Goal: Information Seeking & Learning: Check status

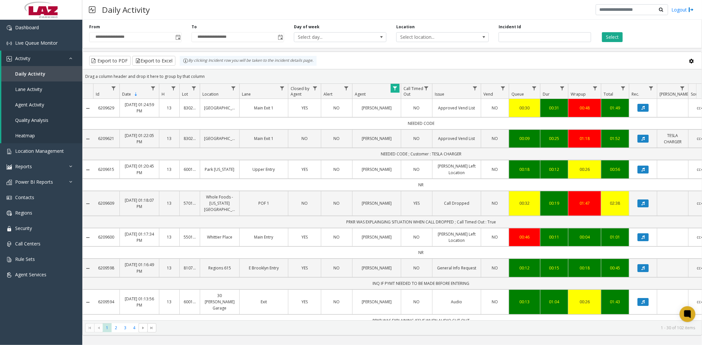
click at [393, 87] on span "Data table" at bounding box center [394, 88] width 5 height 5
drag, startPoint x: 400, startPoint y: 117, endPoint x: 422, endPoint y: 116, distance: 22.4
click at [422, 116] on input "***" at bounding box center [423, 116] width 56 height 11
type input "*****"
click button "Filter" at bounding box center [437, 178] width 27 height 14
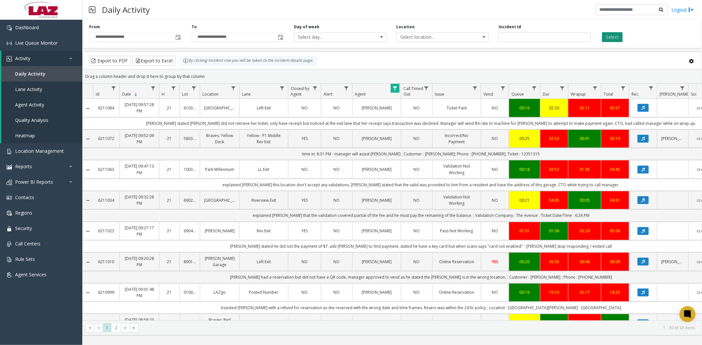
click at [610, 38] on button "Select" at bounding box center [612, 37] width 21 height 10
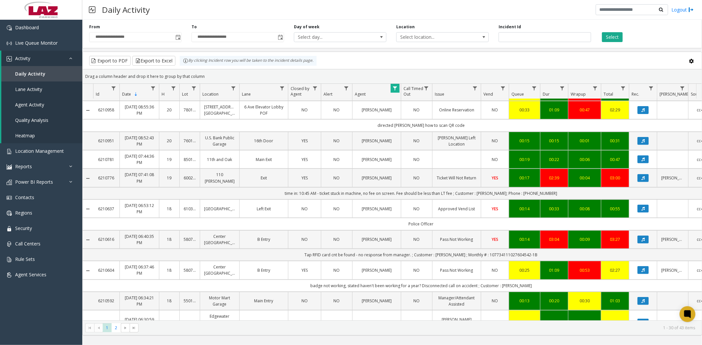
scroll to position [219, 0]
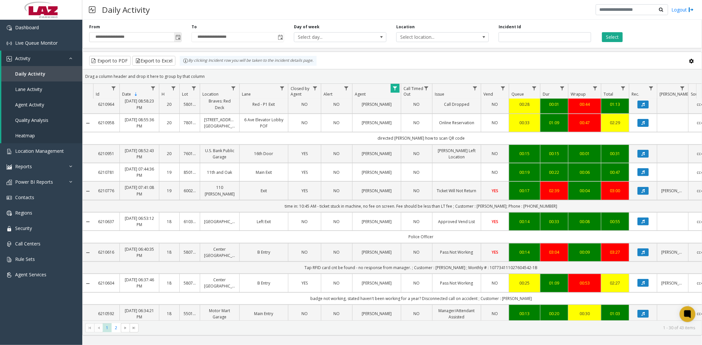
click at [178, 37] on span "Toggle popup" at bounding box center [177, 37] width 5 height 5
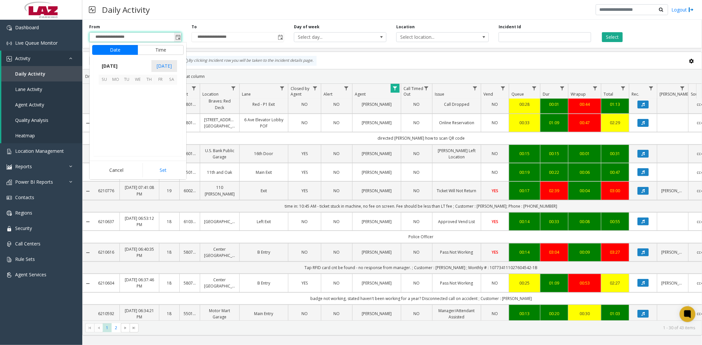
scroll to position [118099, 0]
click at [103, 100] on app-root "**********" at bounding box center [351, 172] width 702 height 345
click at [103, 100] on span "5" at bounding box center [104, 101] width 11 height 11
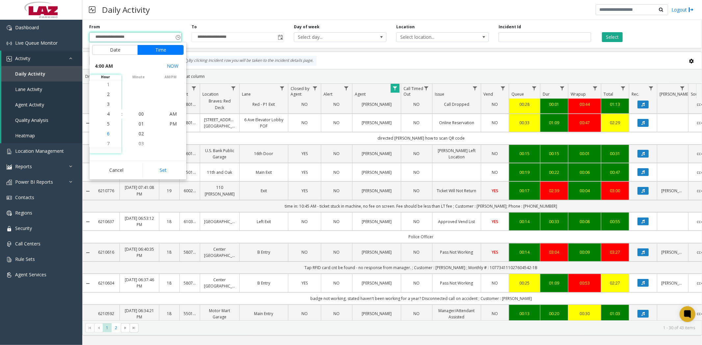
click at [107, 134] on span "6" at bounding box center [108, 134] width 3 height 6
click at [174, 124] on li "PM" at bounding box center [172, 124] width 23 height 10
click at [171, 174] on button "Set" at bounding box center [162, 170] width 41 height 14
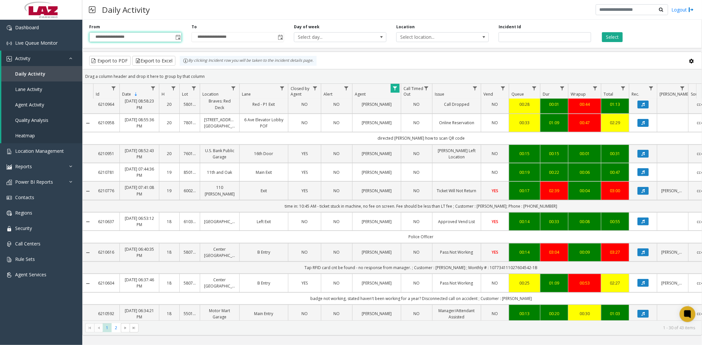
type input "**********"
click at [611, 38] on button "Select" at bounding box center [612, 37] width 21 height 10
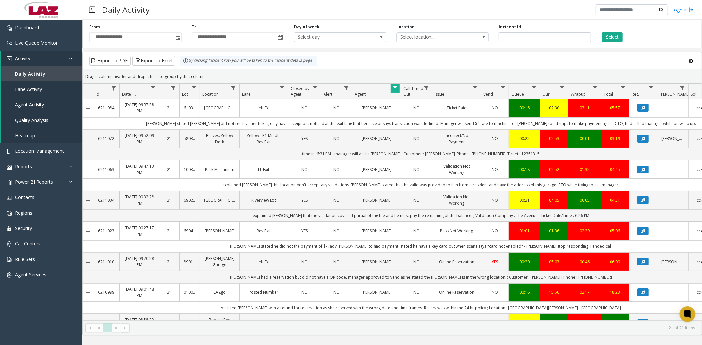
click at [397, 87] on span "Data table" at bounding box center [394, 88] width 5 height 5
click at [408, 178] on button "Clear" at bounding box center [408, 178] width 27 height 14
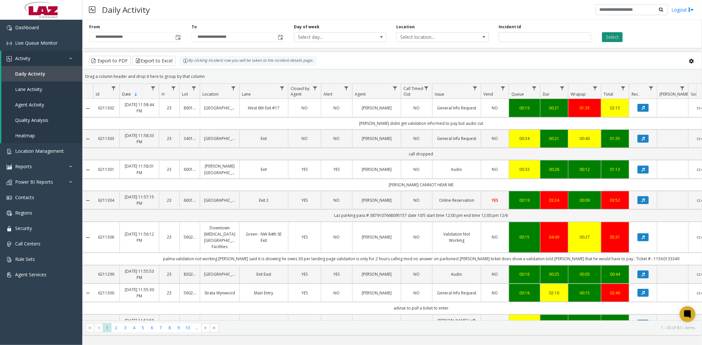
click at [615, 38] on button "Select" at bounding box center [612, 37] width 21 height 10
click at [396, 87] on span "Data table" at bounding box center [394, 88] width 5 height 5
click at [406, 120] on input "Agent Filter" at bounding box center [423, 116] width 56 height 11
type input "*****"
click at [440, 182] on button "Filter" at bounding box center [437, 178] width 27 height 14
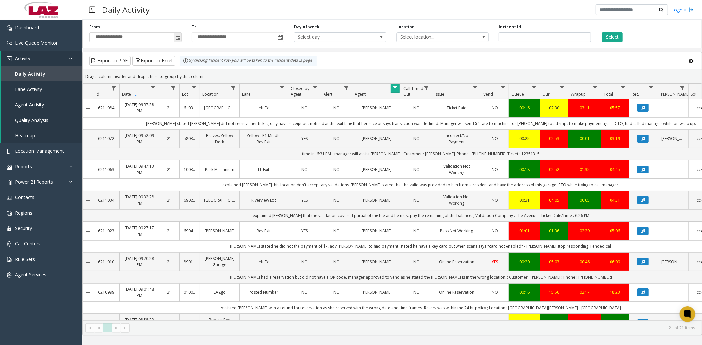
click at [178, 39] on span "Toggle popup" at bounding box center [177, 37] width 5 height 5
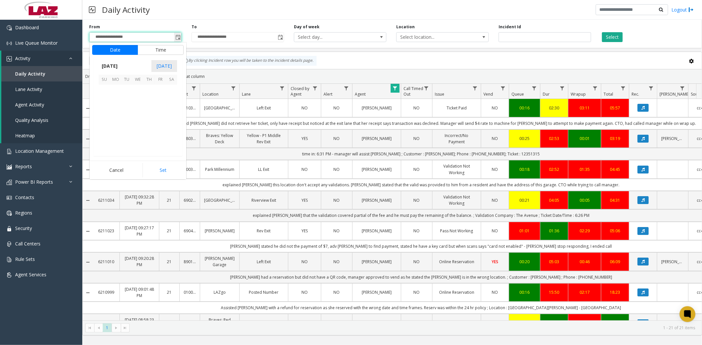
scroll to position [10, 0]
click at [157, 91] on span "3" at bounding box center [160, 90] width 11 height 11
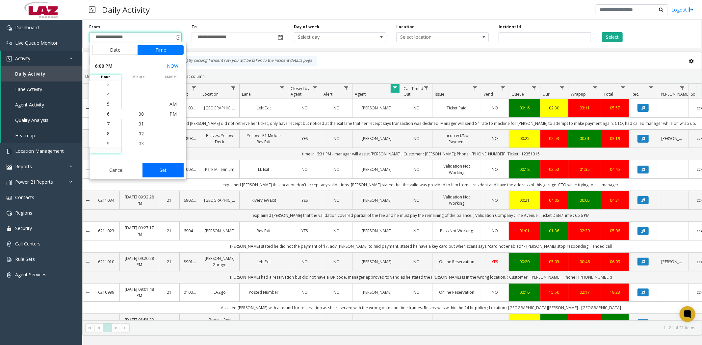
click at [169, 169] on button "Set" at bounding box center [162, 170] width 41 height 14
type input "**********"
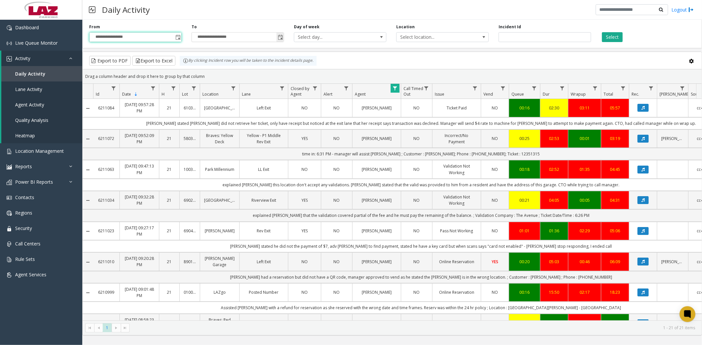
click at [281, 36] on span "Toggle popup" at bounding box center [280, 37] width 5 height 5
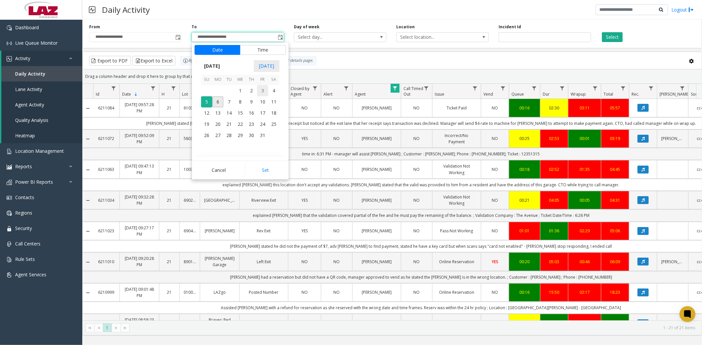
click at [259, 90] on span "3" at bounding box center [262, 90] width 11 height 11
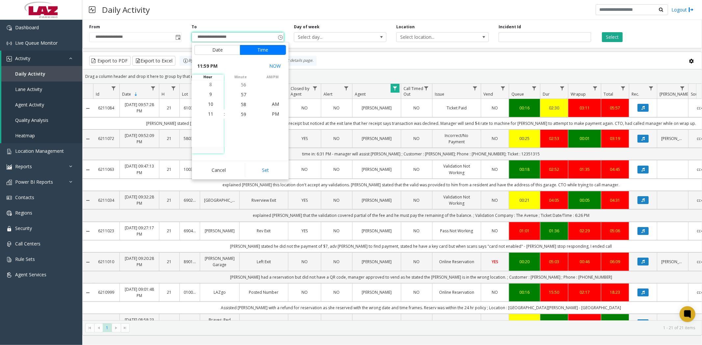
drag, startPoint x: 261, startPoint y: 172, endPoint x: 378, endPoint y: 133, distance: 123.8
click at [261, 172] on button "Set" at bounding box center [265, 170] width 41 height 14
type input "**********"
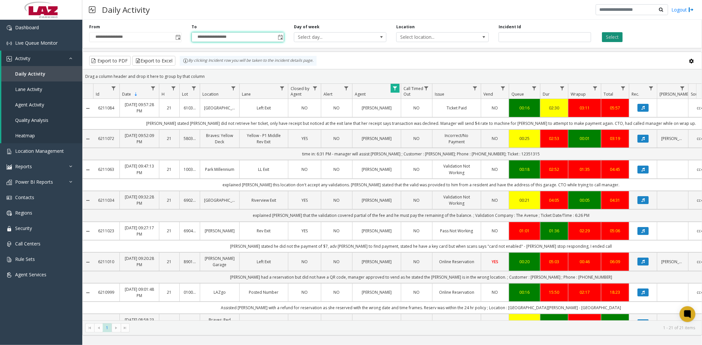
click at [617, 37] on button "Select" at bounding box center [612, 37] width 21 height 10
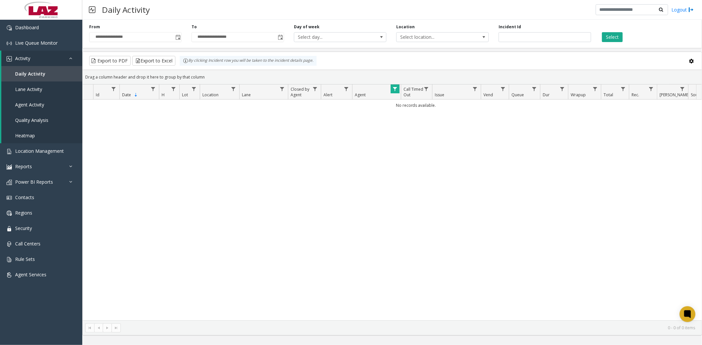
click at [395, 89] on span "Data table" at bounding box center [394, 89] width 5 height 5
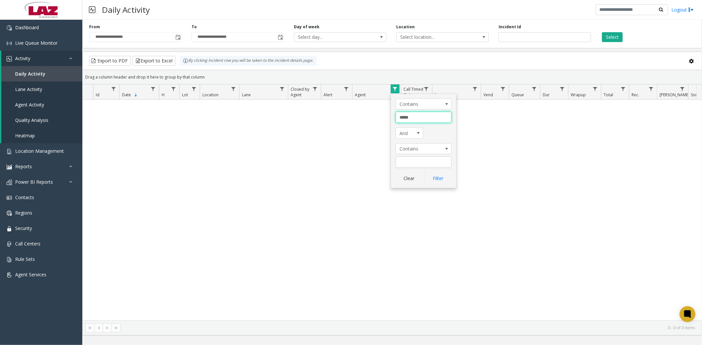
drag, startPoint x: 397, startPoint y: 117, endPoint x: 451, endPoint y: 113, distance: 54.1
click at [453, 113] on div "Contains ***** And Contains Clear Filter" at bounding box center [423, 141] width 65 height 94
type input "******"
click at [440, 179] on button "Filter" at bounding box center [437, 178] width 27 height 14
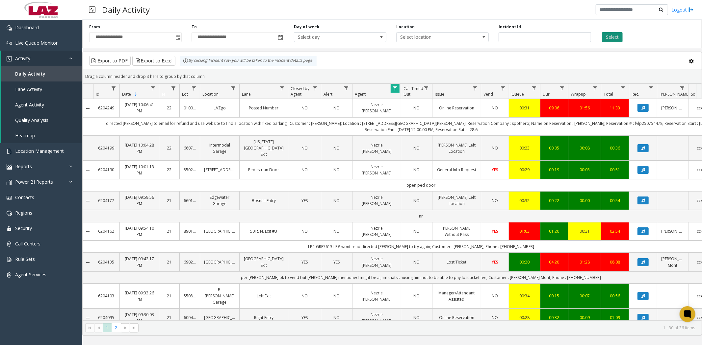
click at [605, 38] on button "Select" at bounding box center [612, 37] width 21 height 10
click at [176, 39] on span "Toggle popup" at bounding box center [177, 37] width 5 height 5
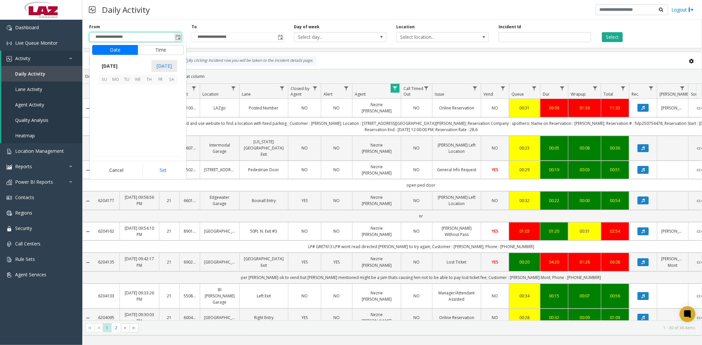
scroll to position [10, 0]
click at [218, 17] on div "Daily Activity Logout" at bounding box center [391, 10] width 619 height 20
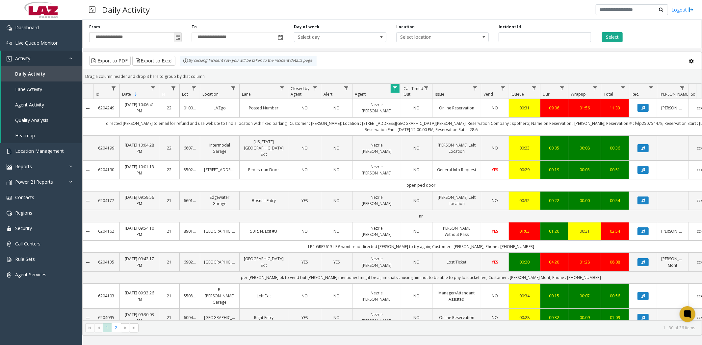
click at [178, 38] on span "Toggle popup" at bounding box center [177, 37] width 5 height 5
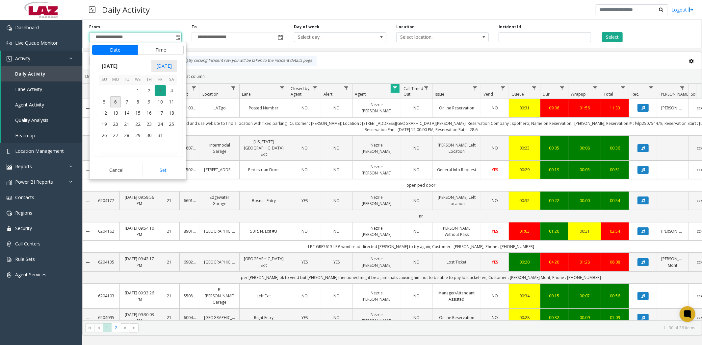
click at [161, 90] on span "3" at bounding box center [160, 90] width 11 height 11
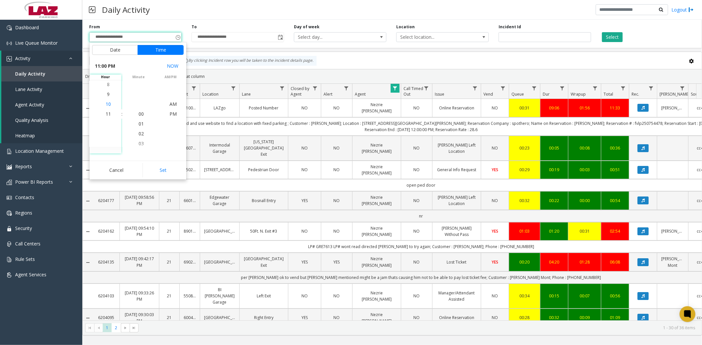
click at [108, 105] on span "10" at bounding box center [108, 104] width 5 height 6
click at [138, 124] on span "17" at bounding box center [140, 124] width 5 height 6
click at [173, 114] on span "PM" at bounding box center [172, 114] width 7 height 6
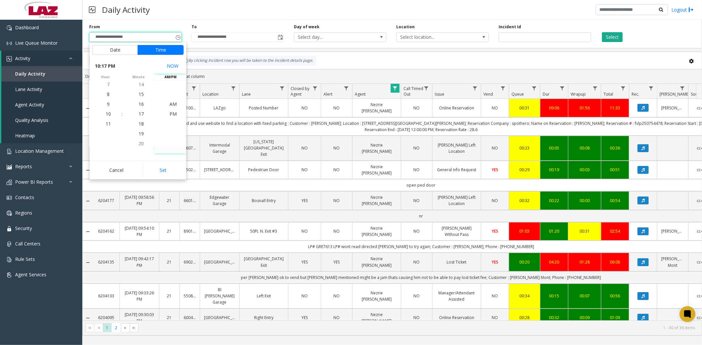
click at [169, 170] on button "Set" at bounding box center [162, 170] width 41 height 14
type input "**********"
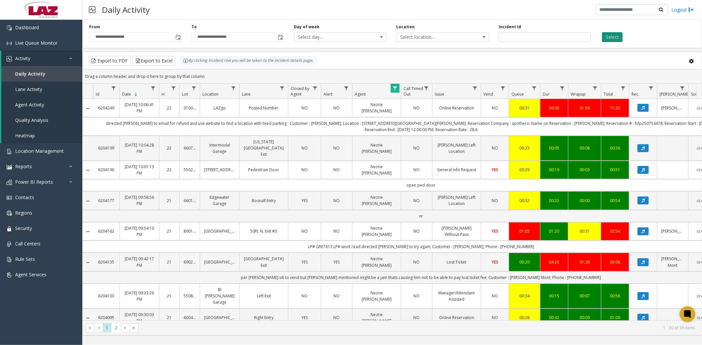
click at [605, 34] on button "Select" at bounding box center [612, 37] width 21 height 10
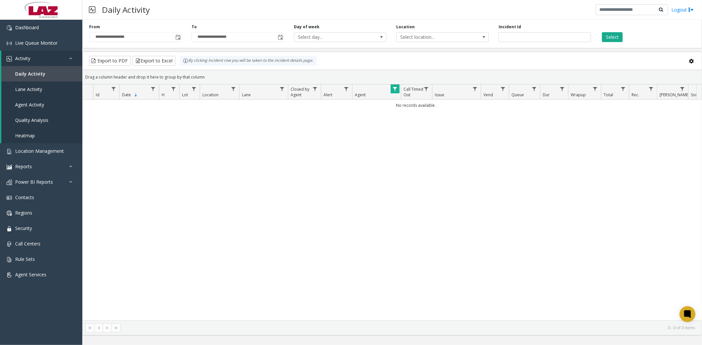
click at [394, 89] on span "Data table" at bounding box center [394, 89] width 5 height 5
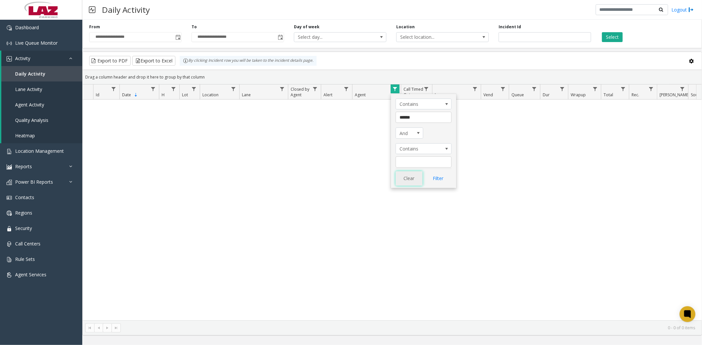
click at [402, 182] on button "Clear" at bounding box center [408, 178] width 27 height 14
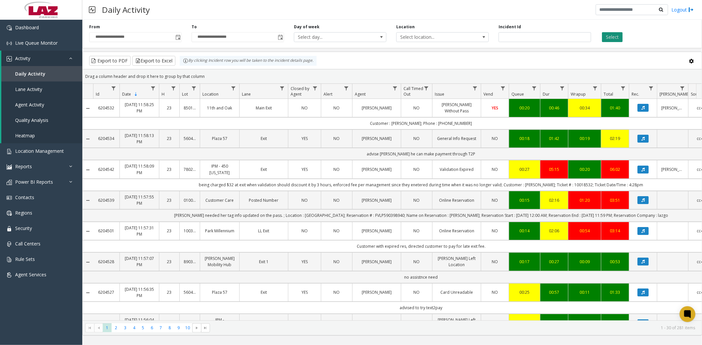
click at [605, 38] on button "Select" at bounding box center [612, 37] width 21 height 10
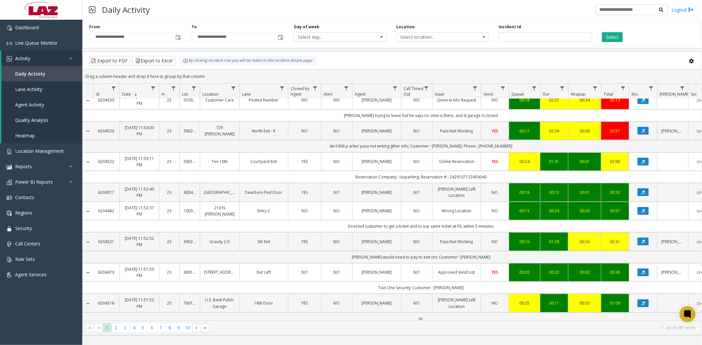
scroll to position [365, 0]
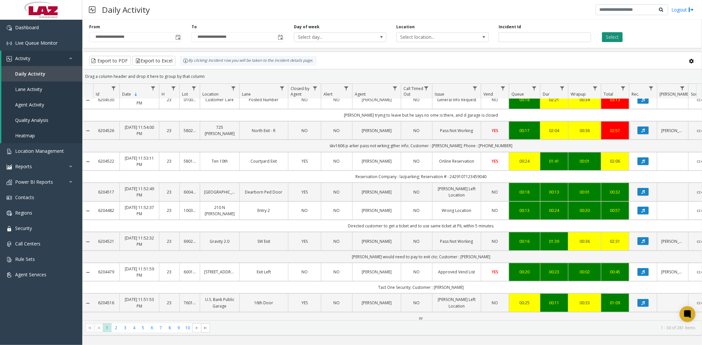
click at [613, 37] on button "Select" at bounding box center [612, 37] width 21 height 10
click at [282, 37] on span "Toggle popup" at bounding box center [280, 37] width 5 height 5
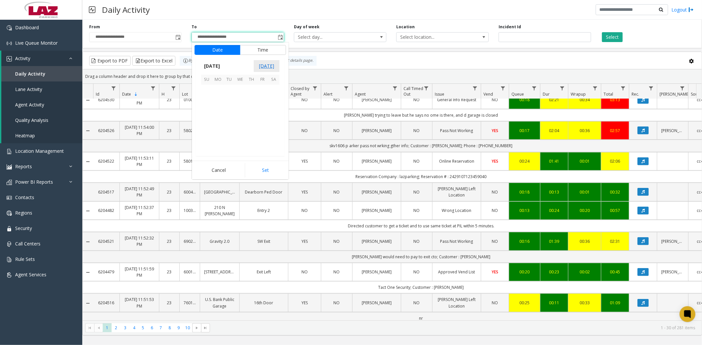
scroll to position [10, 0]
click at [259, 89] on span "3" at bounding box center [262, 90] width 11 height 11
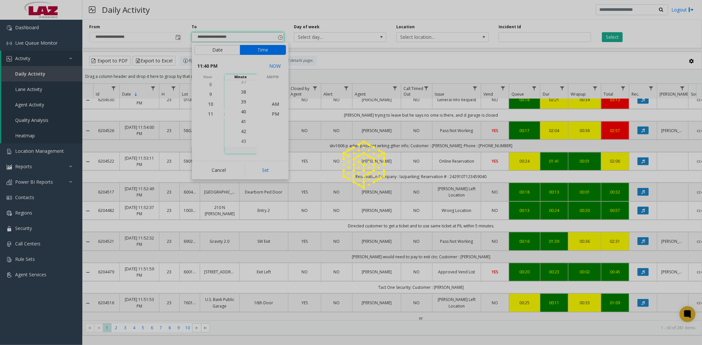
scroll to position [395, 0]
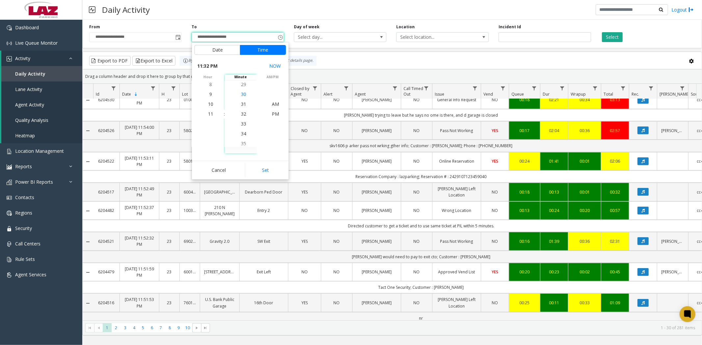
click at [241, 95] on span "30" at bounding box center [243, 94] width 5 height 6
click at [244, 116] on li "30" at bounding box center [243, 114] width 23 height 10
click at [242, 113] on span "30" at bounding box center [243, 114] width 5 height 6
click at [208, 103] on span "10" at bounding box center [210, 104] width 5 height 6
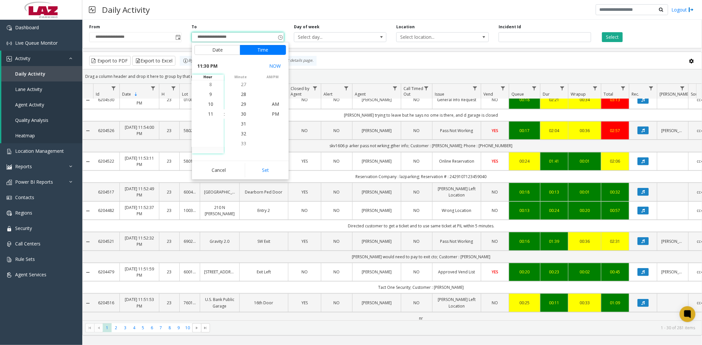
scroll to position [217, 0]
click at [274, 114] on span "PM" at bounding box center [275, 114] width 7 height 6
drag, startPoint x: 272, startPoint y: 172, endPoint x: 435, endPoint y: 123, distance: 170.3
click at [272, 172] on button "Set" at bounding box center [265, 170] width 41 height 14
type input "**********"
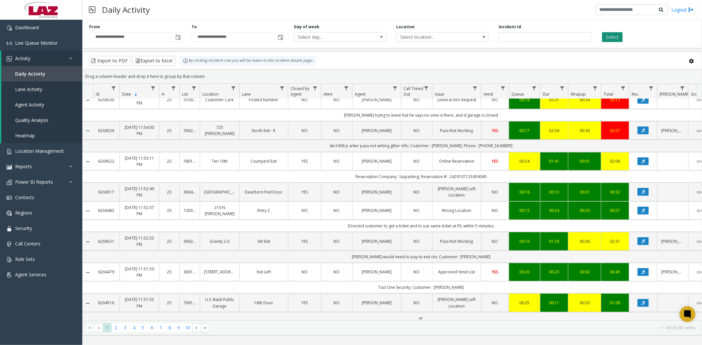
click at [608, 37] on button "Select" at bounding box center [612, 37] width 21 height 10
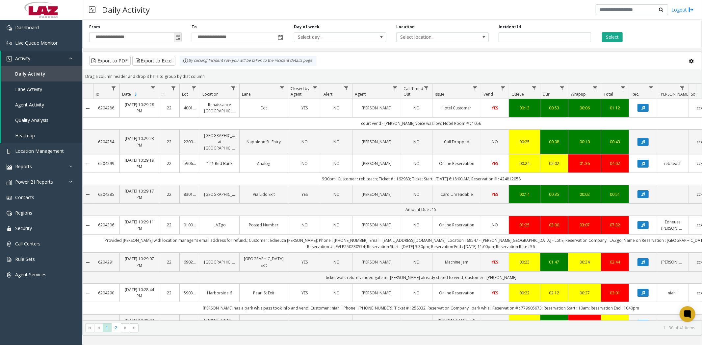
click at [176, 37] on span "Toggle popup" at bounding box center [177, 37] width 5 height 5
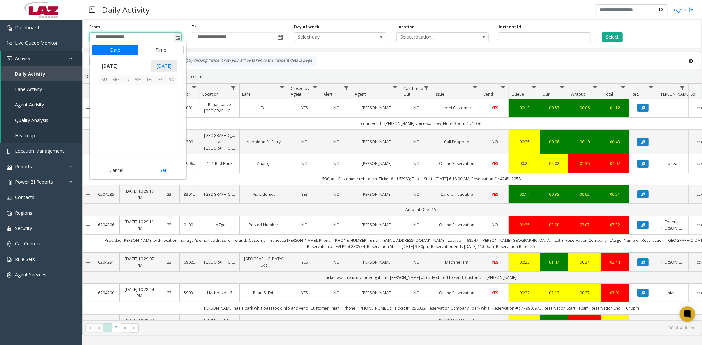
scroll to position [10, 0]
click at [169, 92] on span "4" at bounding box center [171, 90] width 11 height 11
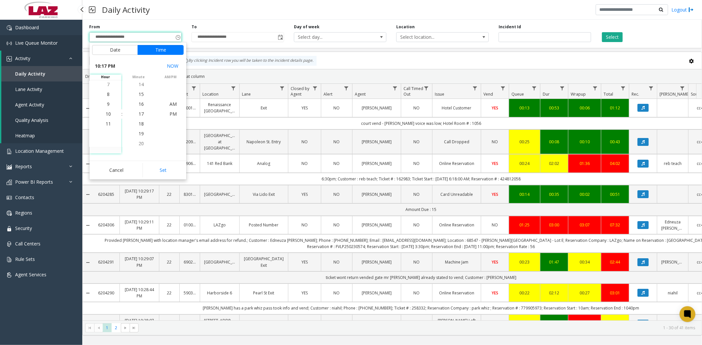
click at [34, 43] on span "Live Queue Monitor" at bounding box center [36, 43] width 42 height 6
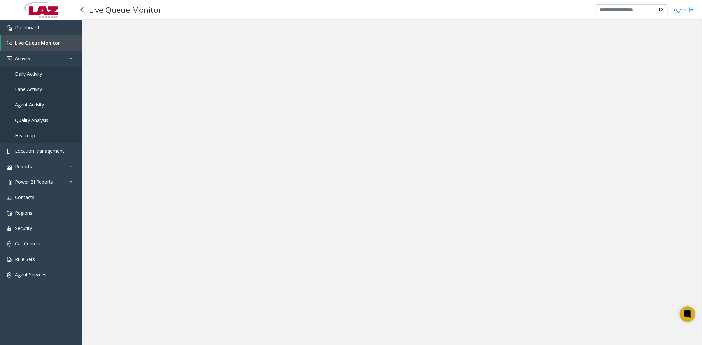
click at [43, 71] on link "Daily Activity" at bounding box center [41, 73] width 82 height 15
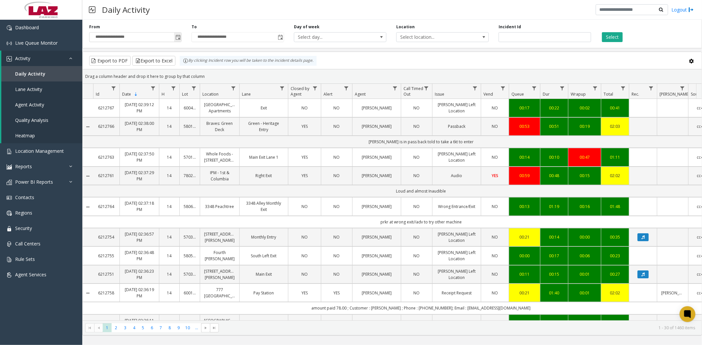
click at [176, 35] on span "Toggle popup" at bounding box center [177, 37] width 5 height 5
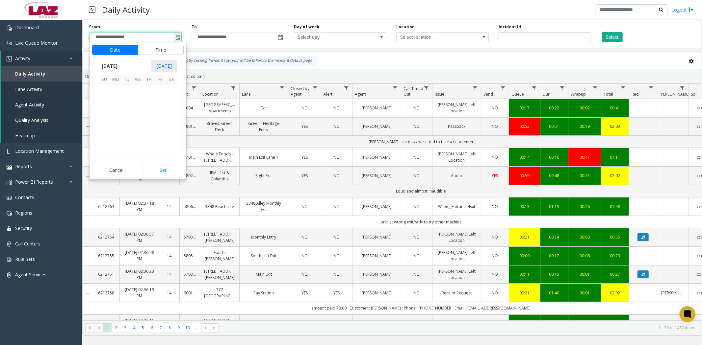
scroll to position [118099, 0]
click at [170, 90] on span "4" at bounding box center [171, 90] width 11 height 11
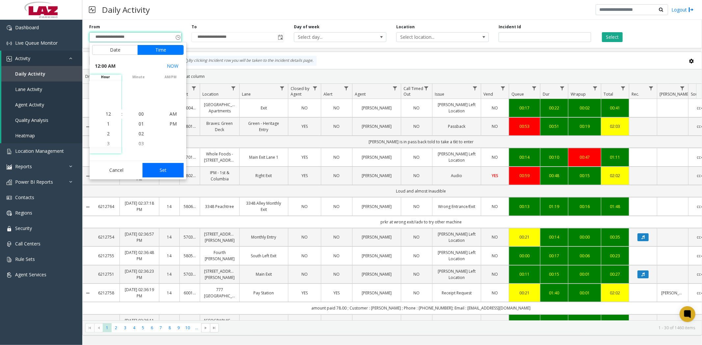
drag, startPoint x: 172, startPoint y: 171, endPoint x: 253, endPoint y: 102, distance: 106.6
click at [175, 168] on button "Set" at bounding box center [162, 170] width 41 height 14
type input "**********"
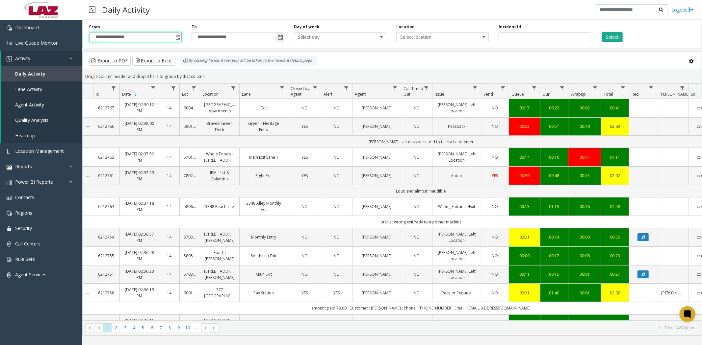
click at [279, 41] on span "Toggle popup" at bounding box center [279, 37] width 7 height 11
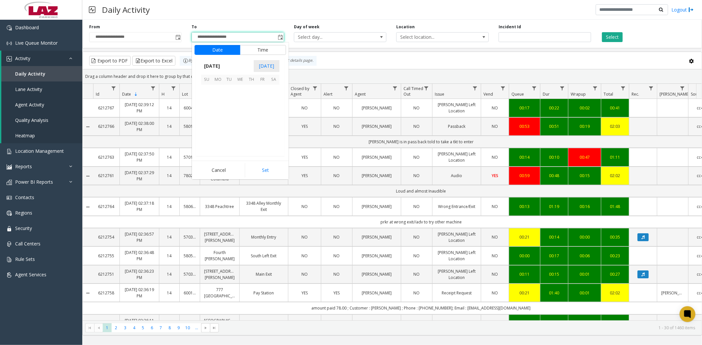
scroll to position [10, 0]
click at [272, 92] on span "4" at bounding box center [273, 90] width 11 height 11
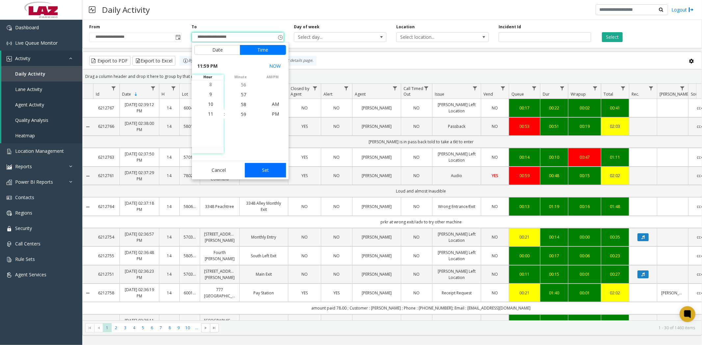
click at [270, 165] on button "Set" at bounding box center [265, 170] width 41 height 14
type input "**********"
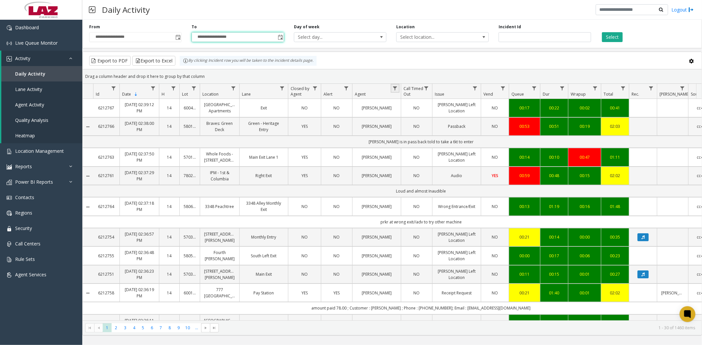
click at [396, 84] on link "Data table" at bounding box center [394, 88] width 9 height 9
click at [417, 120] on input "Agent Filter" at bounding box center [423, 116] width 56 height 11
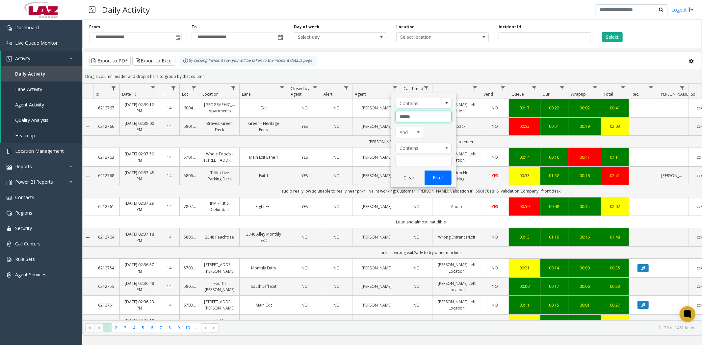
type input "******"
click at [438, 179] on button "Filter" at bounding box center [437, 178] width 27 height 14
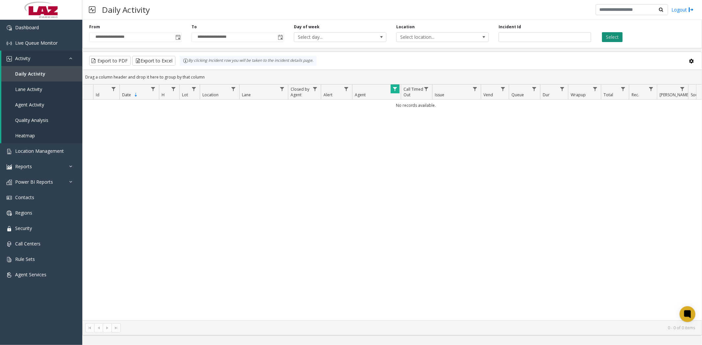
click at [607, 37] on button "Select" at bounding box center [612, 37] width 21 height 10
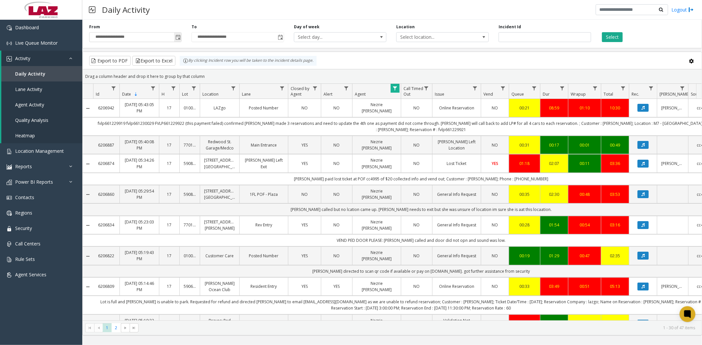
click at [176, 38] on span "Toggle popup" at bounding box center [177, 37] width 5 height 5
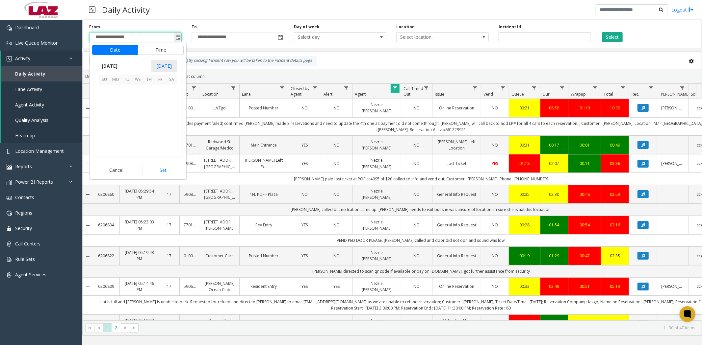
scroll to position [118099, 0]
click at [172, 91] on span "4" at bounding box center [171, 90] width 11 height 11
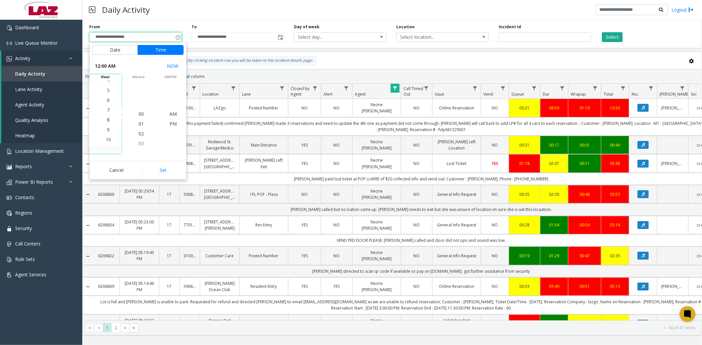
scroll to position [79, 0]
click at [107, 87] on span "5" at bounding box center [108, 84] width 3 height 6
click at [138, 114] on span "53" at bounding box center [140, 114] width 5 height 6
click at [170, 125] on span "PM" at bounding box center [172, 124] width 7 height 6
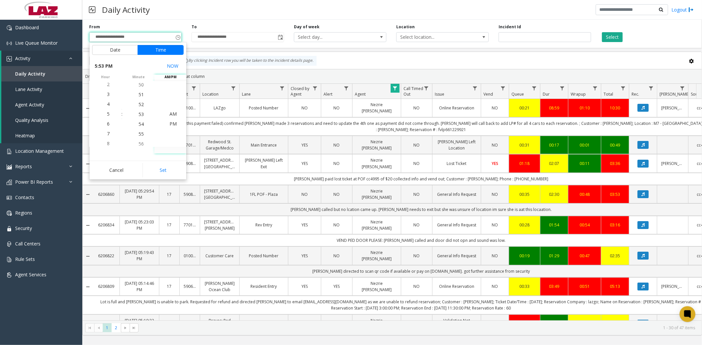
scroll to position [10, 0]
click at [165, 171] on button "Set" at bounding box center [162, 170] width 41 height 14
type input "**********"
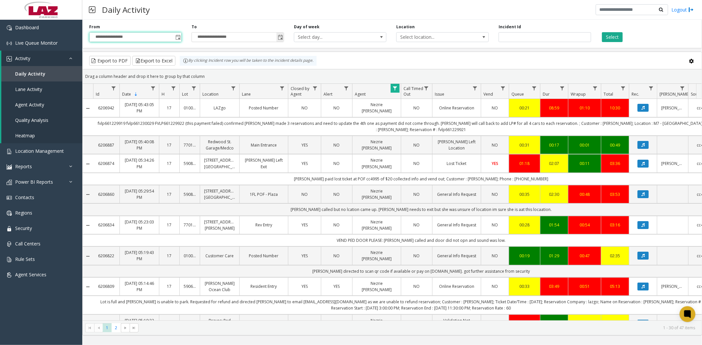
click at [280, 37] on span "Toggle popup" at bounding box center [280, 37] width 5 height 5
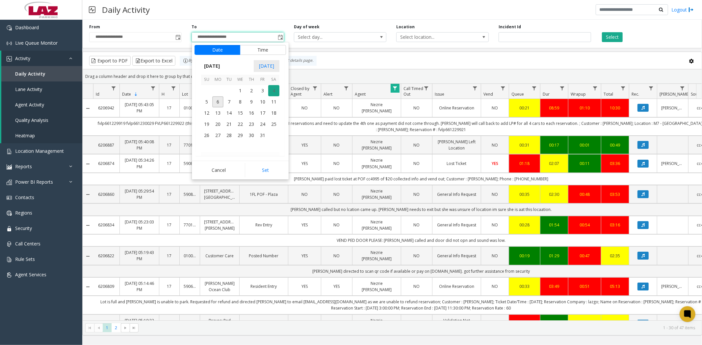
click at [274, 92] on span "4" at bounding box center [273, 90] width 11 height 11
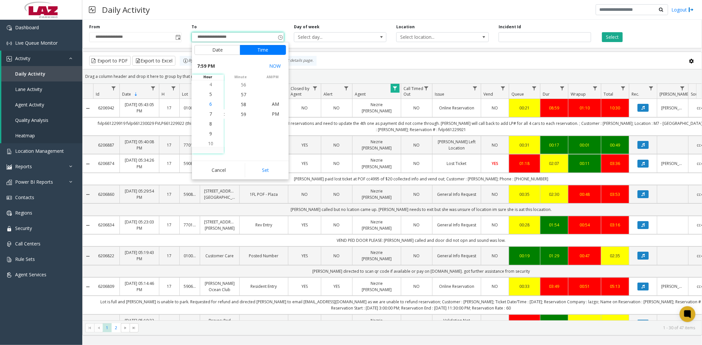
click at [212, 106] on li "6" at bounding box center [210, 104] width 23 height 10
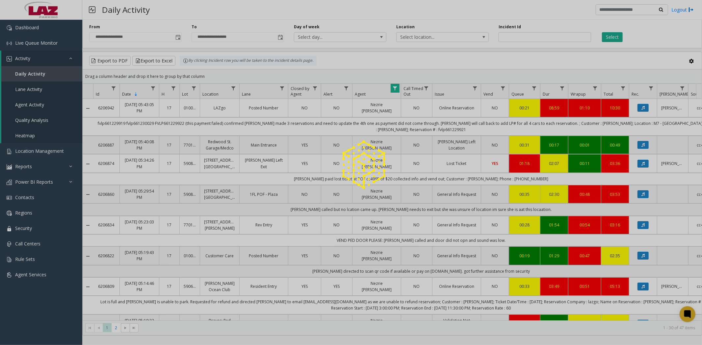
click at [242, 115] on div at bounding box center [351, 172] width 702 height 345
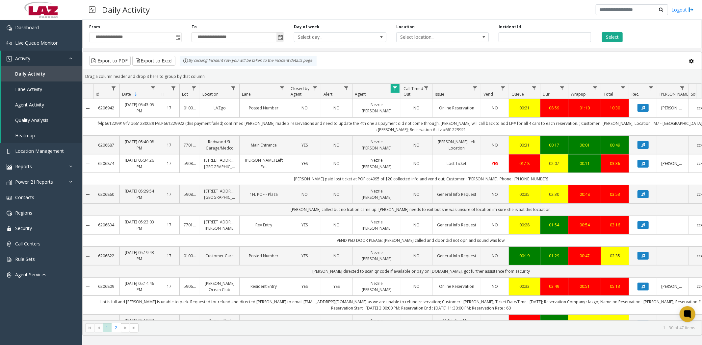
click at [282, 37] on span "Toggle popup" at bounding box center [280, 37] width 5 height 5
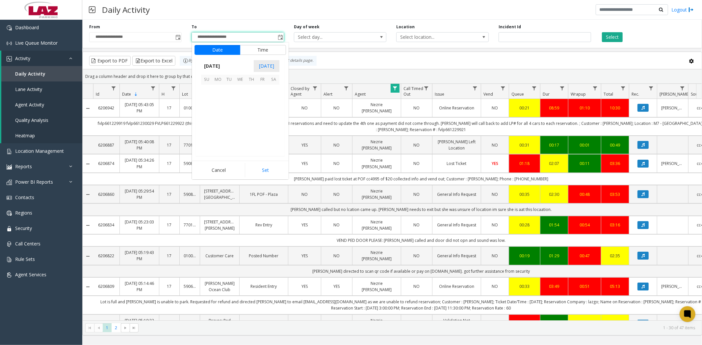
scroll to position [10, 0]
click at [274, 90] on span "4" at bounding box center [273, 90] width 11 height 11
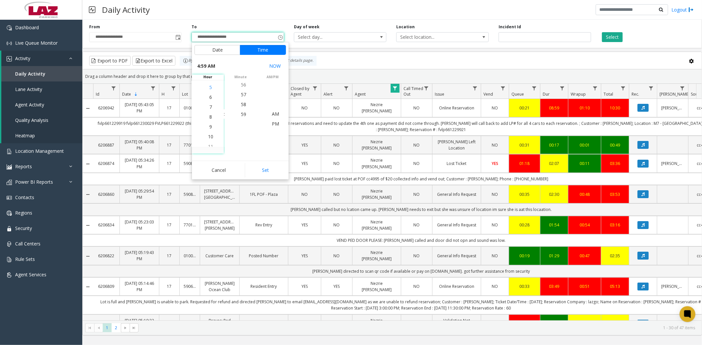
scroll to position [79, 0]
click at [210, 93] on li "6" at bounding box center [210, 94] width 23 height 10
click at [241, 113] on span "00" at bounding box center [243, 114] width 5 height 6
click at [272, 124] on span "PM" at bounding box center [275, 124] width 7 height 6
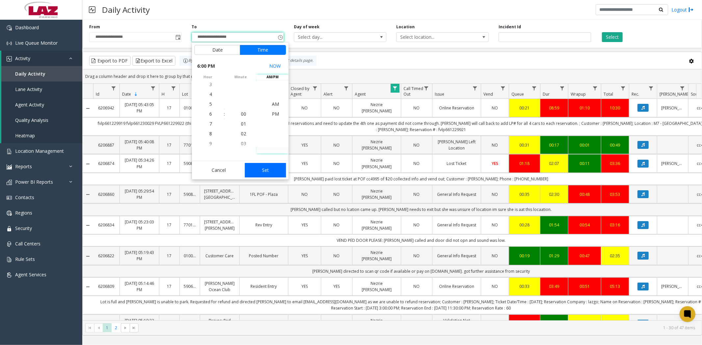
click at [267, 168] on button "Set" at bounding box center [265, 170] width 41 height 14
type input "**********"
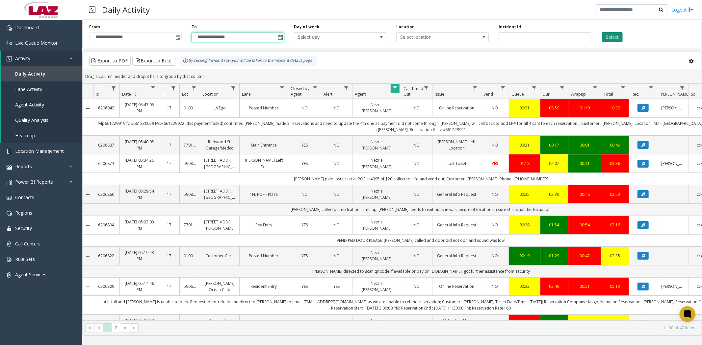
click at [608, 38] on button "Select" at bounding box center [612, 37] width 21 height 10
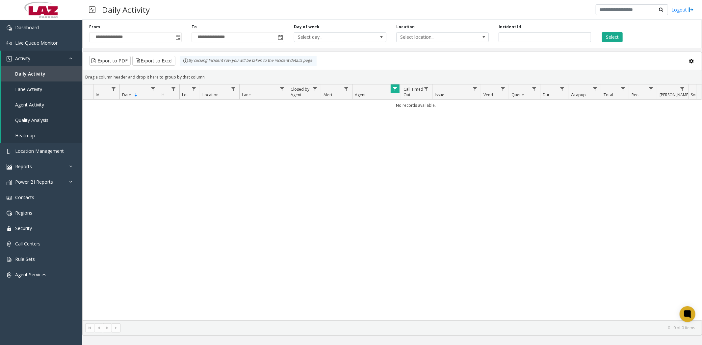
click at [395, 89] on span "Data table" at bounding box center [394, 89] width 5 height 5
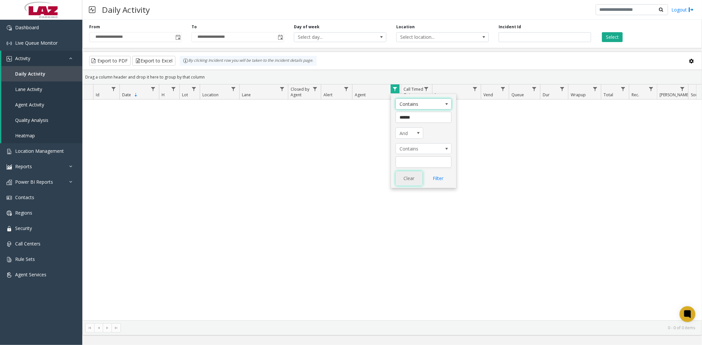
click at [413, 178] on button "Clear" at bounding box center [408, 178] width 27 height 14
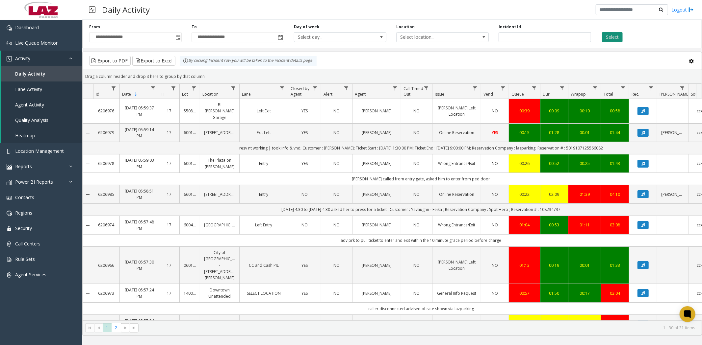
click at [608, 35] on button "Select" at bounding box center [612, 37] width 21 height 10
click at [113, 330] on span "2" at bounding box center [115, 328] width 9 height 9
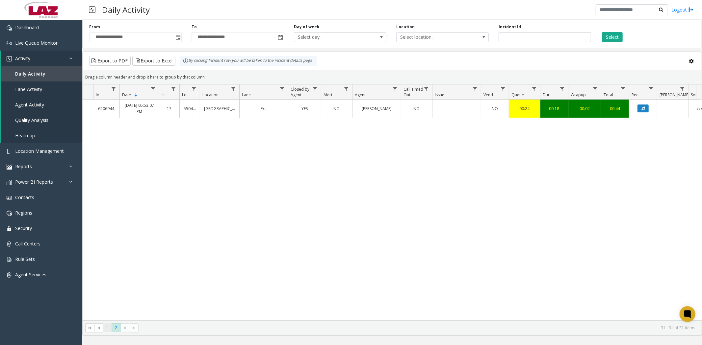
click at [106, 328] on span "1" at bounding box center [107, 328] width 9 height 9
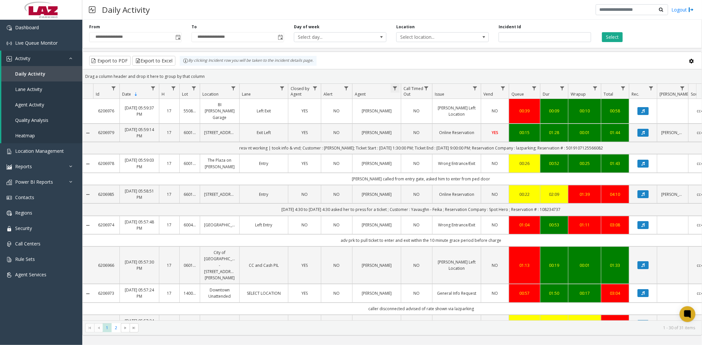
click at [394, 87] on span "Data table" at bounding box center [394, 88] width 5 height 5
click at [403, 118] on input "Agent Filter" at bounding box center [423, 116] width 56 height 11
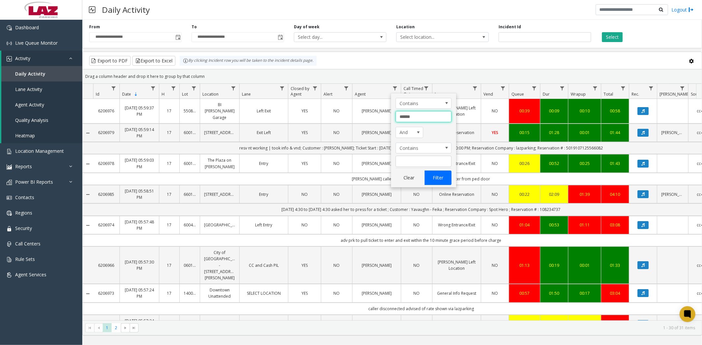
type input "******"
click at [445, 179] on button "Filter" at bounding box center [437, 178] width 27 height 14
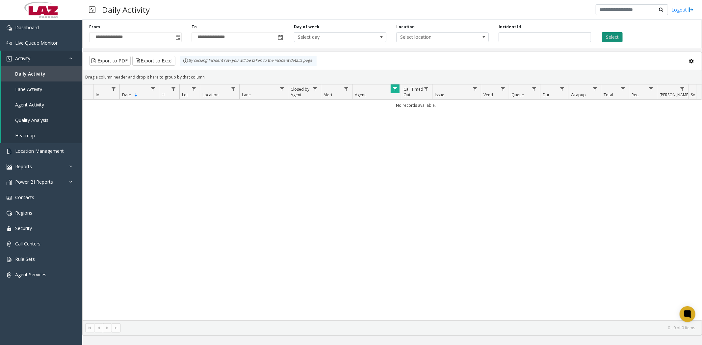
click at [610, 35] on button "Select" at bounding box center [612, 37] width 21 height 10
click at [38, 90] on span "Lane Activity" at bounding box center [28, 89] width 27 height 6
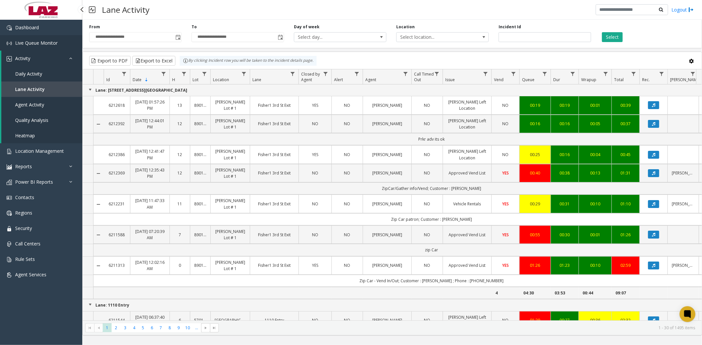
click at [40, 44] on span "Live Queue Monitor" at bounding box center [36, 43] width 42 height 6
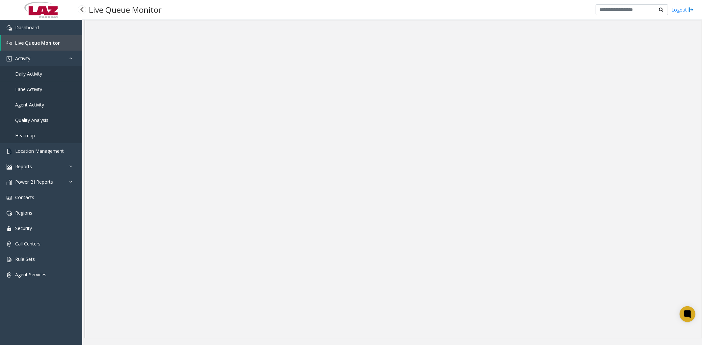
click at [37, 76] on span "Daily Activity" at bounding box center [28, 74] width 27 height 6
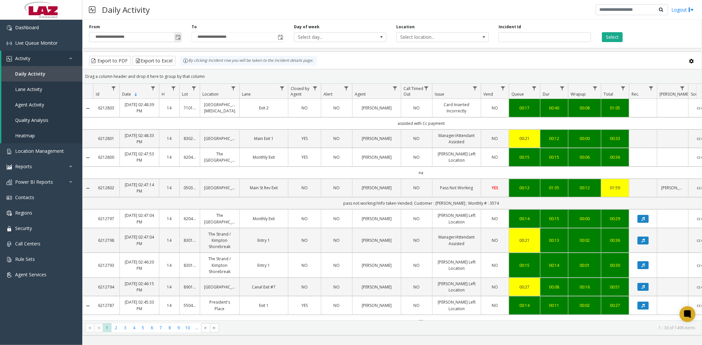
click at [176, 38] on span "Toggle popup" at bounding box center [177, 37] width 5 height 5
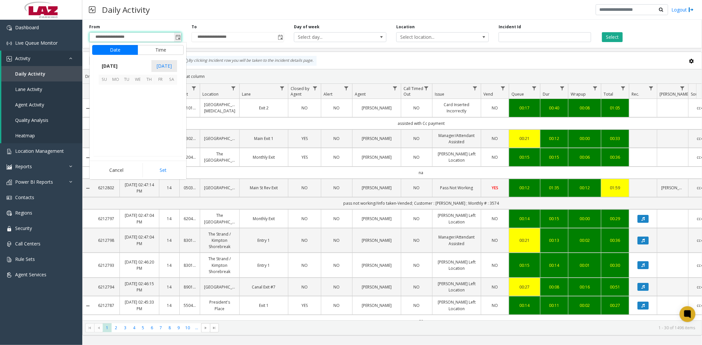
scroll to position [118099, 0]
click at [170, 89] on span "4" at bounding box center [171, 90] width 11 height 11
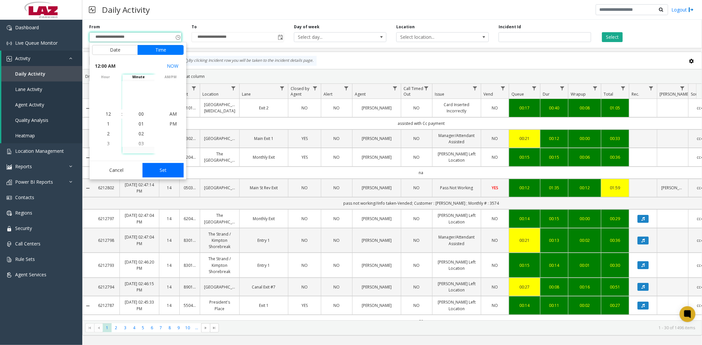
click at [164, 174] on button "Set" at bounding box center [162, 170] width 41 height 14
type input "**********"
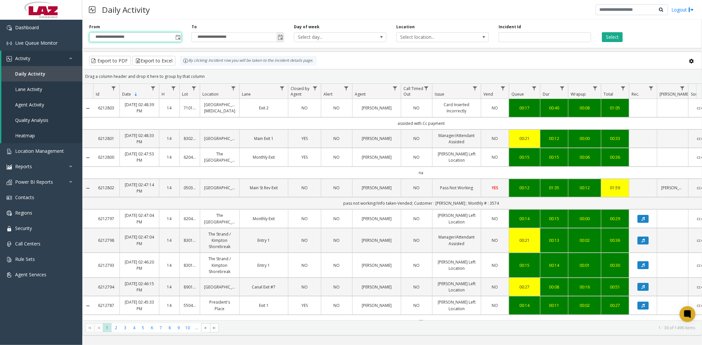
click at [279, 35] on span "Toggle popup" at bounding box center [280, 37] width 5 height 5
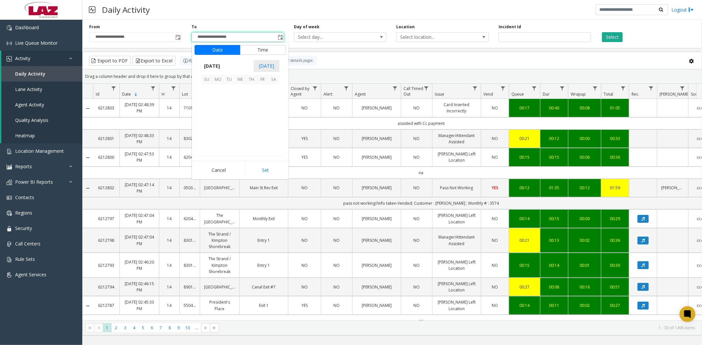
scroll to position [10, 0]
click at [274, 91] on span "4" at bounding box center [273, 90] width 11 height 11
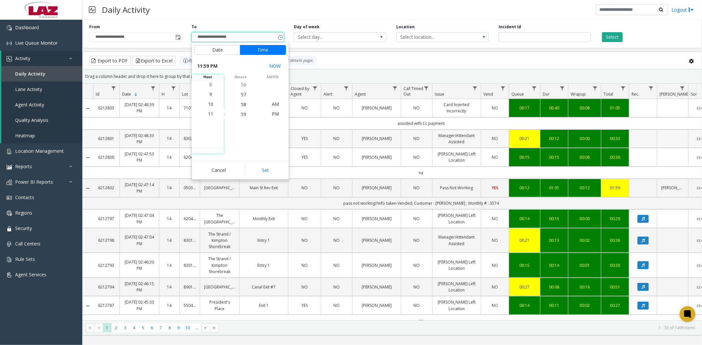
drag, startPoint x: 273, startPoint y: 170, endPoint x: 362, endPoint y: 134, distance: 95.9
click at [277, 166] on button "Set" at bounding box center [265, 170] width 41 height 14
type input "**********"
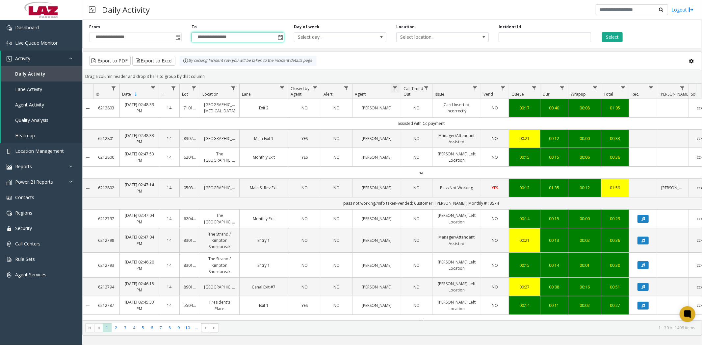
click at [395, 88] on span "Data table" at bounding box center [394, 88] width 5 height 5
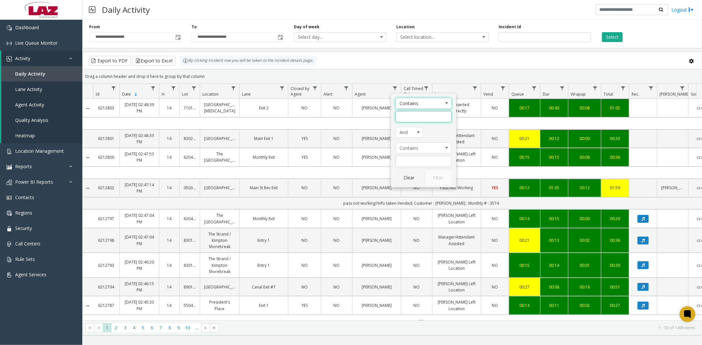
click at [409, 119] on input "Agent Filter" at bounding box center [423, 116] width 56 height 11
type input "******"
click at [442, 182] on button "Filter" at bounding box center [437, 178] width 27 height 14
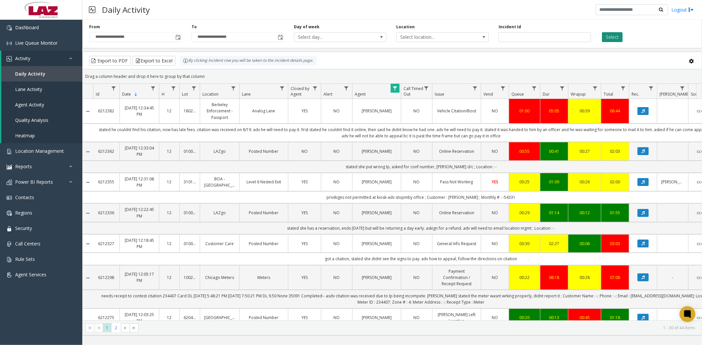
click at [610, 32] on button "Select" at bounding box center [612, 37] width 21 height 10
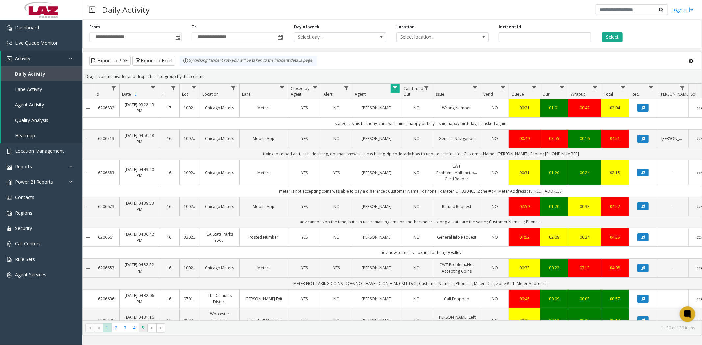
click at [147, 328] on span "5" at bounding box center [142, 328] width 9 height 9
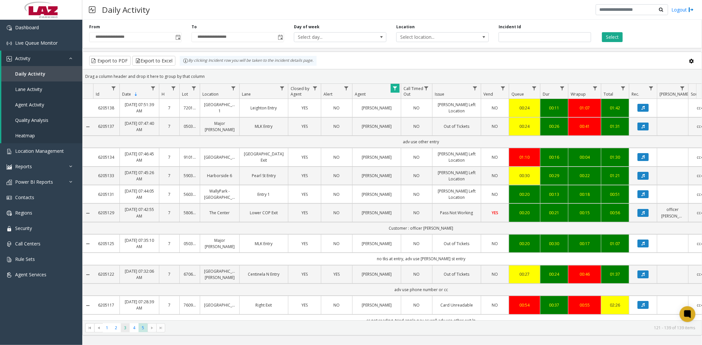
click at [125, 331] on span "3" at bounding box center [125, 328] width 9 height 9
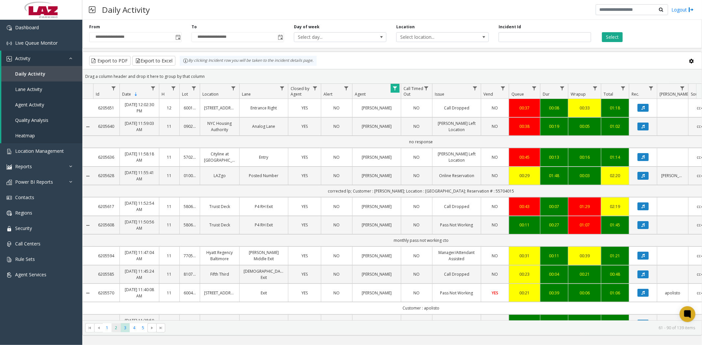
click at [117, 331] on span "2" at bounding box center [115, 328] width 9 height 9
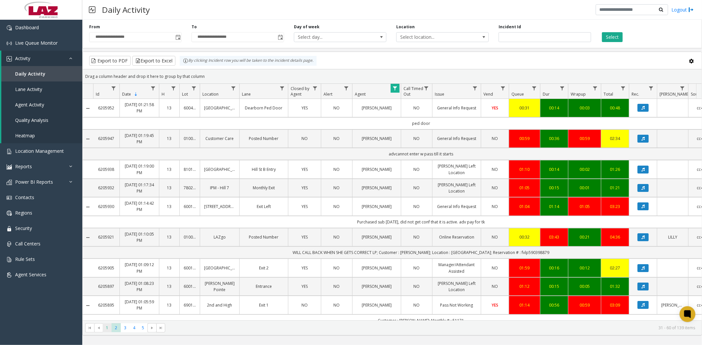
click at [104, 332] on span "1" at bounding box center [107, 328] width 9 height 9
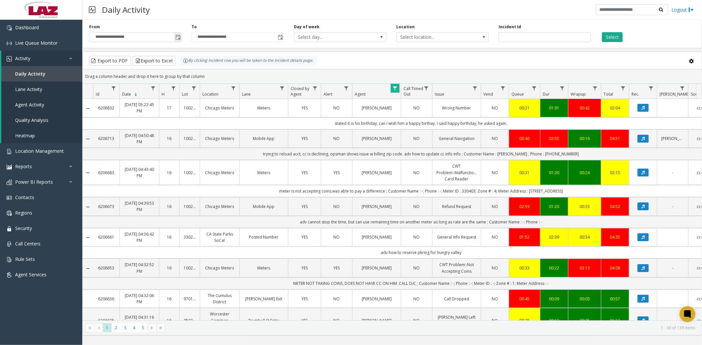
click at [176, 38] on span "Toggle popup" at bounding box center [177, 37] width 5 height 5
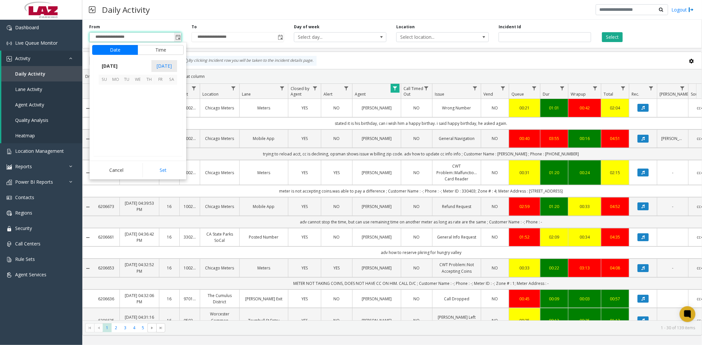
scroll to position [118099, 0]
click at [168, 91] on span "4" at bounding box center [171, 90] width 11 height 11
click at [107, 113] on span "4" at bounding box center [108, 114] width 3 height 6
click at [172, 125] on span "PM" at bounding box center [172, 124] width 7 height 6
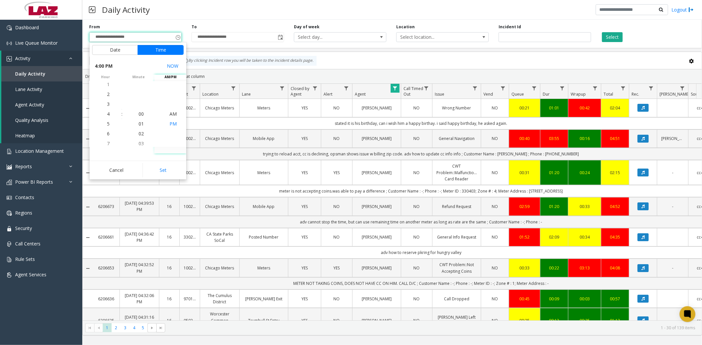
scroll to position [10, 0]
click at [170, 171] on button "Set" at bounding box center [162, 170] width 41 height 14
type input "**********"
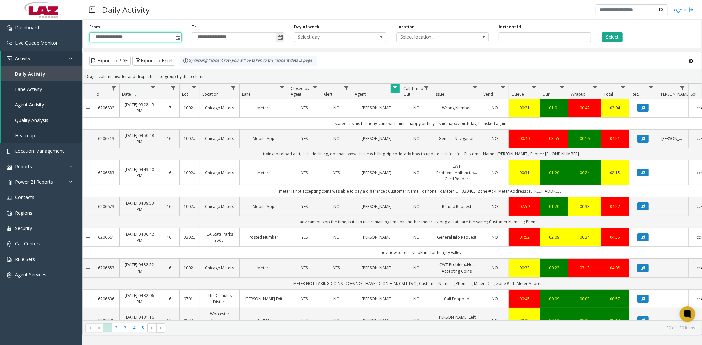
click at [280, 38] on span "Toggle popup" at bounding box center [280, 37] width 5 height 5
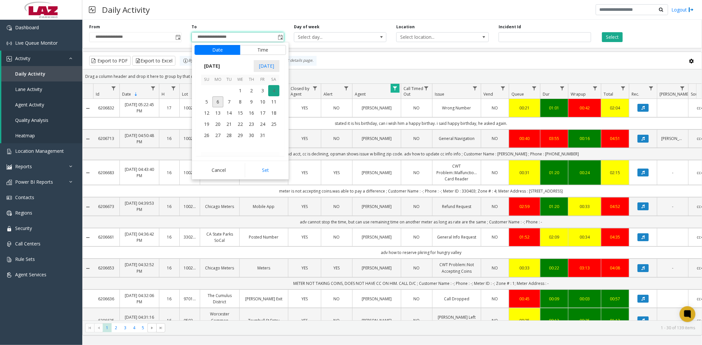
click at [273, 93] on span "4" at bounding box center [273, 90] width 11 height 11
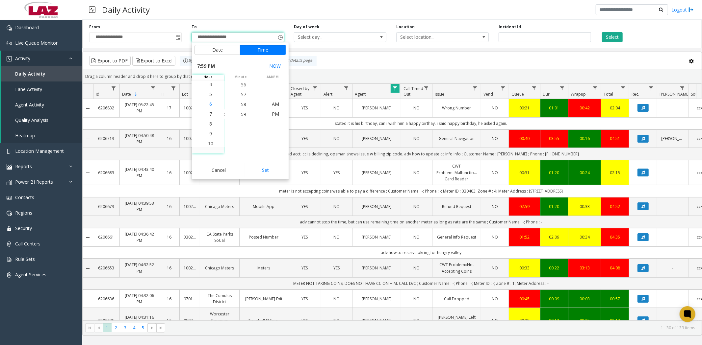
click at [209, 105] on span "6" at bounding box center [210, 104] width 3 height 6
click at [237, 95] on li "00" at bounding box center [243, 94] width 23 height 10
click at [275, 113] on span "PM" at bounding box center [275, 114] width 7 height 6
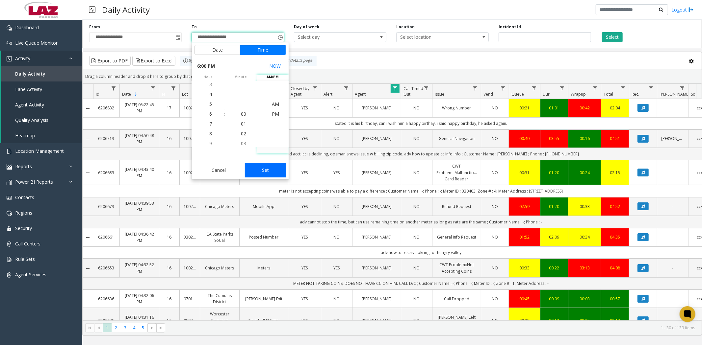
click at [265, 168] on button "Set" at bounding box center [265, 170] width 41 height 14
type input "**********"
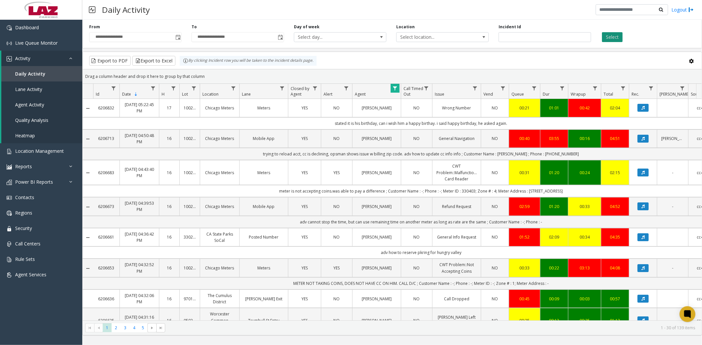
click at [609, 38] on button "Select" at bounding box center [612, 37] width 21 height 10
click at [484, 37] on span at bounding box center [483, 37] width 5 height 5
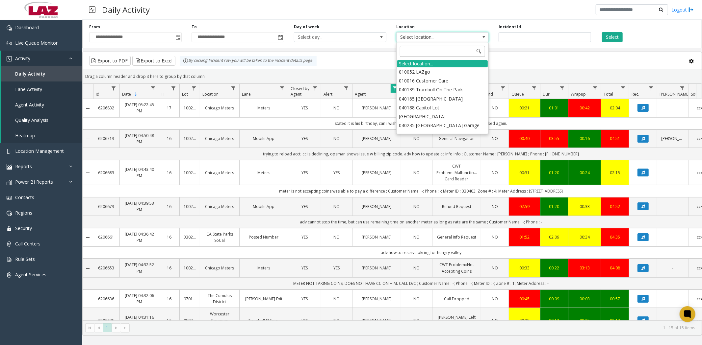
click at [426, 50] on input at bounding box center [442, 51] width 85 height 11
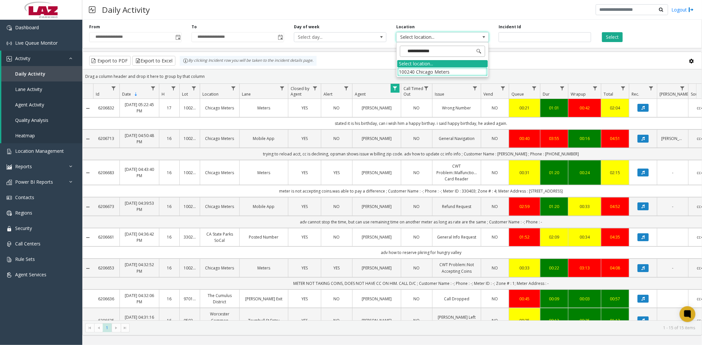
type input "**********"
click at [436, 70] on li "100240 Chicago Meters" at bounding box center [442, 71] width 90 height 9
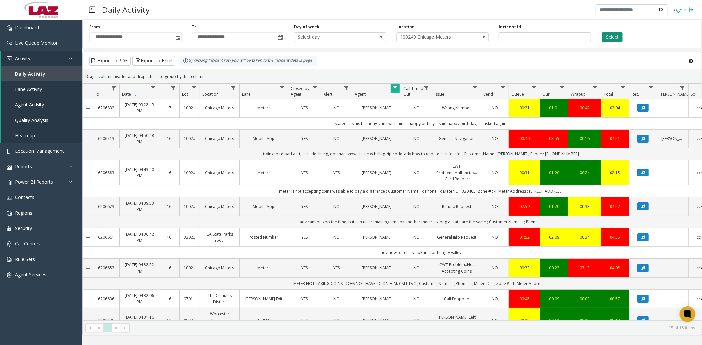
click at [609, 37] on button "Select" at bounding box center [612, 37] width 21 height 10
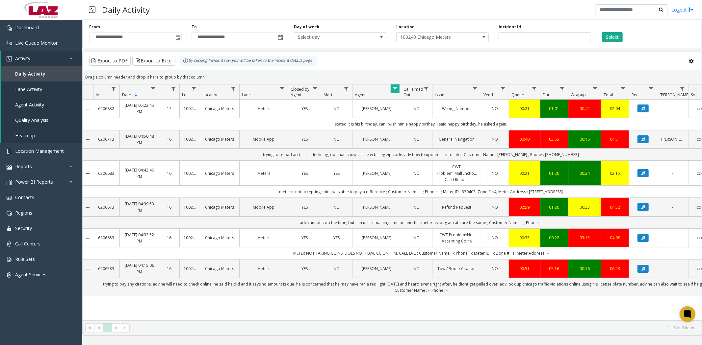
click at [393, 91] on span "Data table" at bounding box center [394, 89] width 5 height 5
click at [407, 180] on button "Clear" at bounding box center [408, 178] width 27 height 14
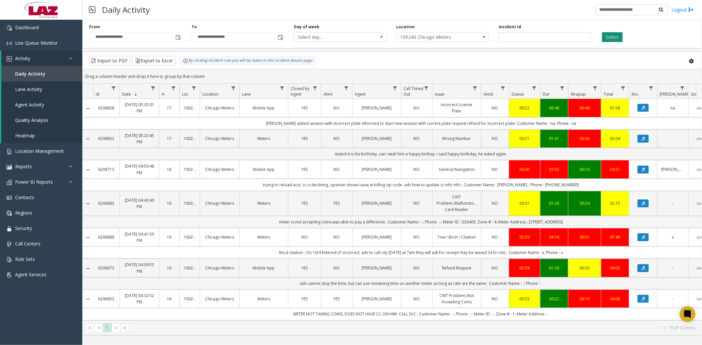
click at [612, 38] on button "Select" at bounding box center [612, 37] width 21 height 10
